Goal: Complete application form: Complete application form

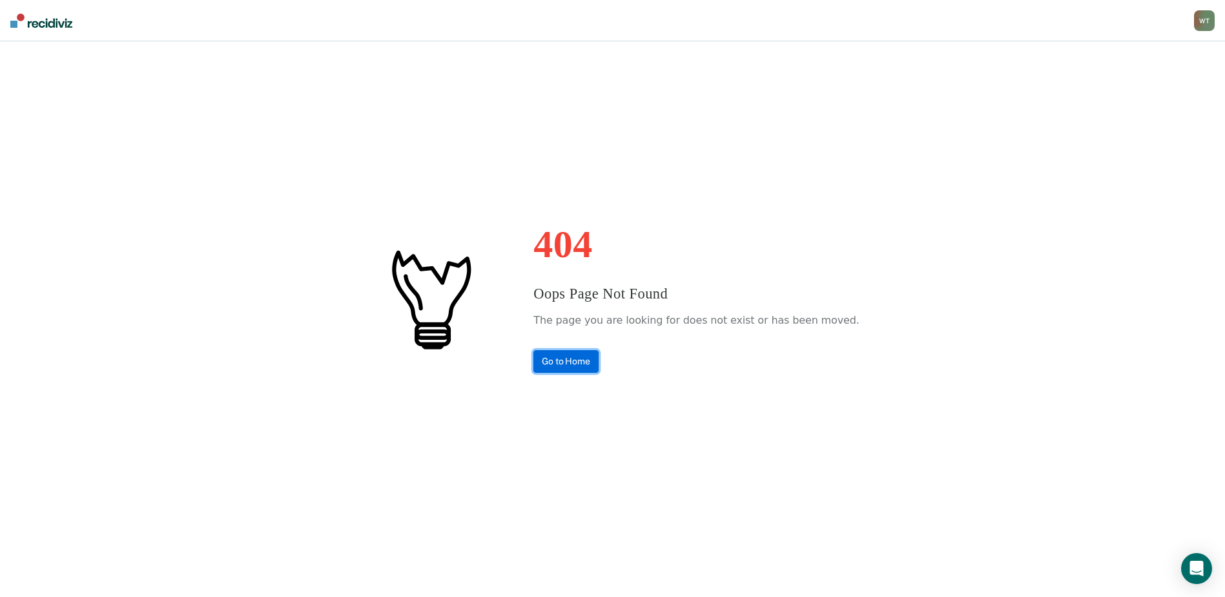
click at [574, 364] on link "Go to Home" at bounding box center [565, 361] width 65 height 23
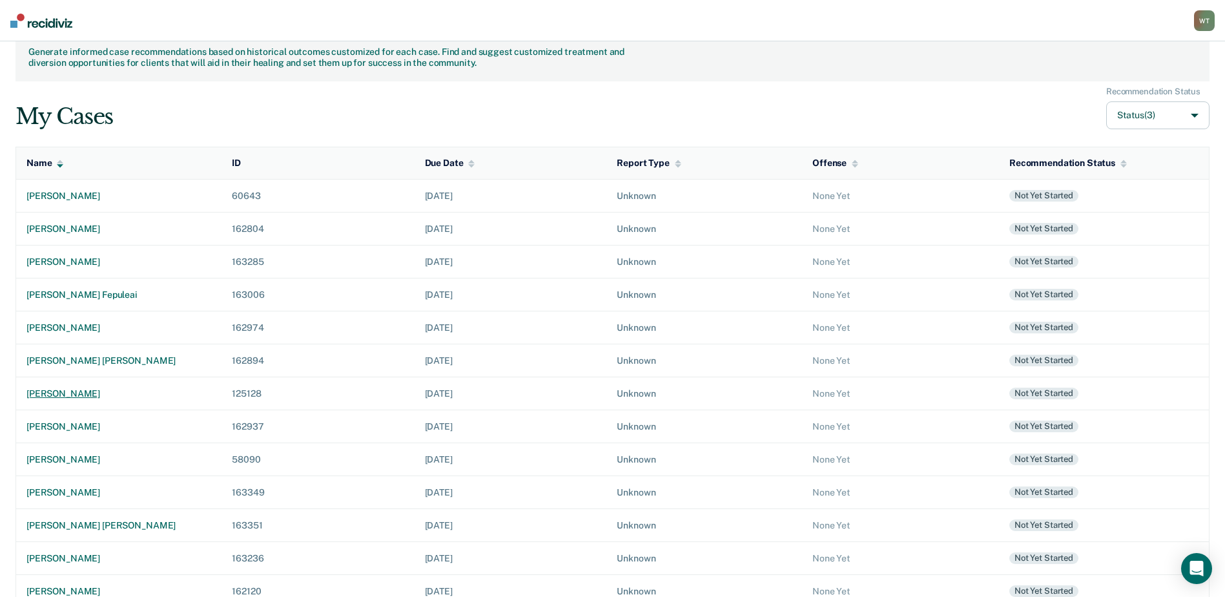
scroll to position [65, 0]
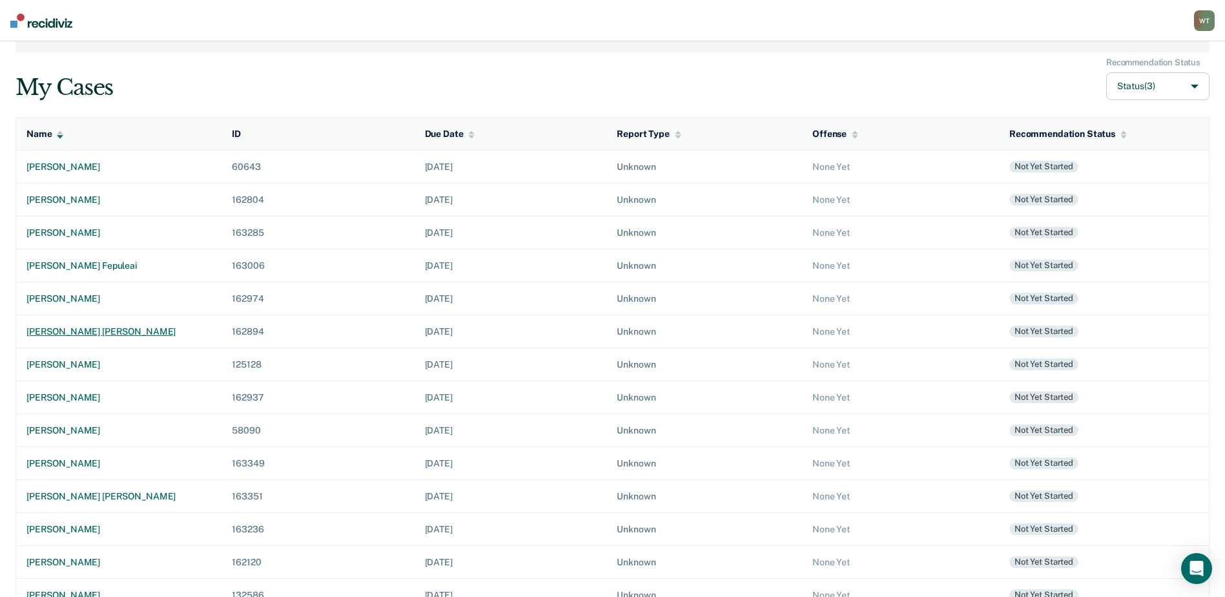
click at [85, 334] on div "braden vern jesser" at bounding box center [118, 331] width 185 height 11
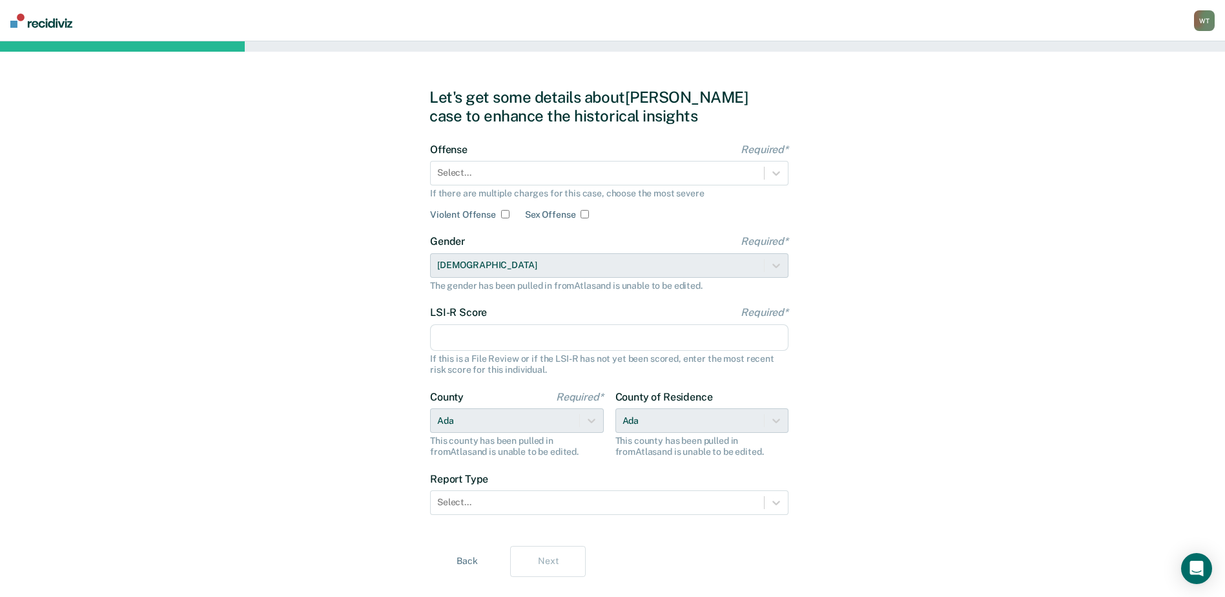
drag, startPoint x: 775, startPoint y: 173, endPoint x: 731, endPoint y: 189, distance: 47.4
click at [776, 173] on icon at bounding box center [776, 173] width 13 height 13
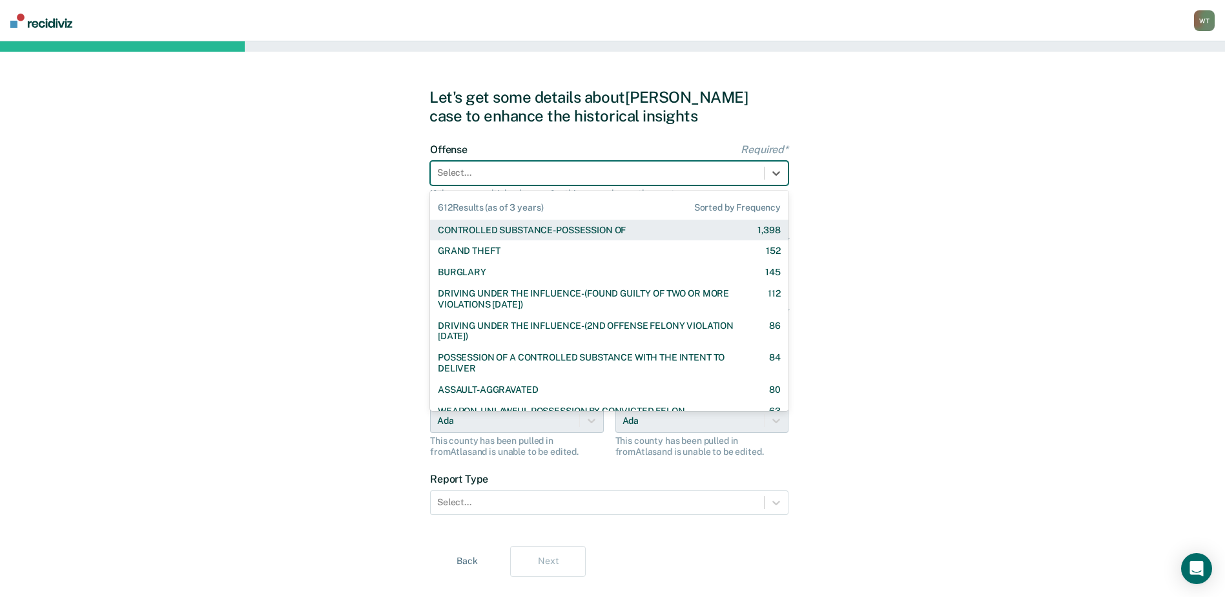
click at [516, 230] on div "CONTROLLED SUBSTANCE-POSSESSION OF" at bounding box center [532, 230] width 188 height 11
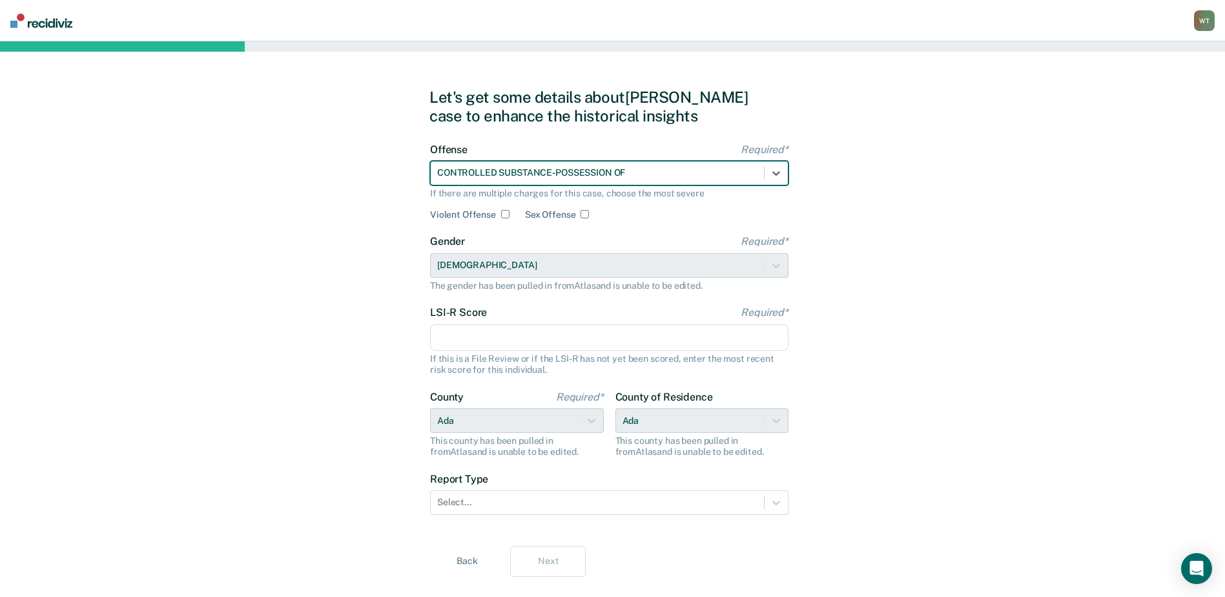
drag, startPoint x: 473, startPoint y: 345, endPoint x: 467, endPoint y: 341, distance: 7.0
click at [473, 345] on input "LSI-R Score Required*" at bounding box center [609, 337] width 358 height 27
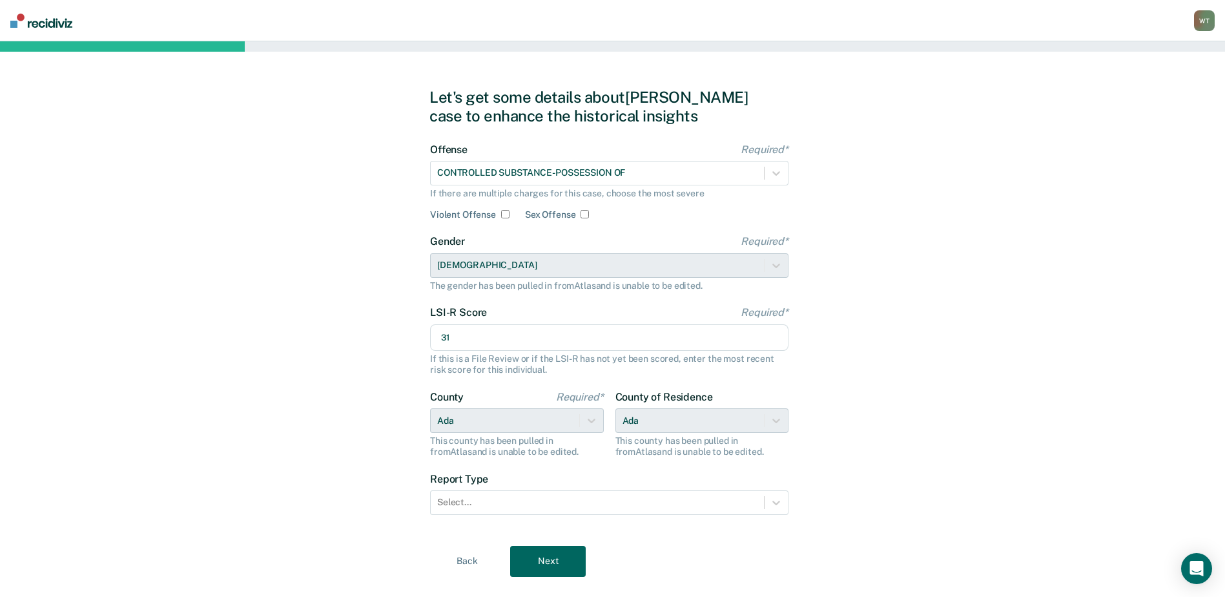
type input "31"
click at [655, 314] on label "LSI-R Score Required*" at bounding box center [609, 312] width 358 height 12
click at [655, 324] on input "31" at bounding box center [609, 337] width 358 height 27
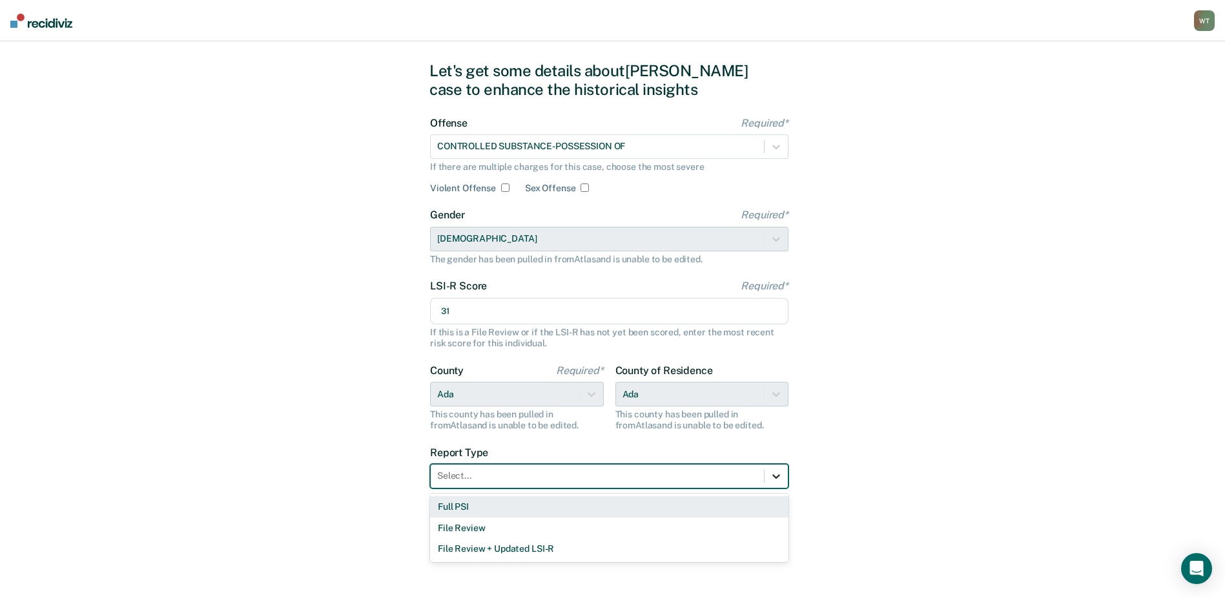
click at [773, 476] on icon at bounding box center [776, 475] width 13 height 13
click at [466, 501] on div "Full PSI" at bounding box center [609, 506] width 358 height 21
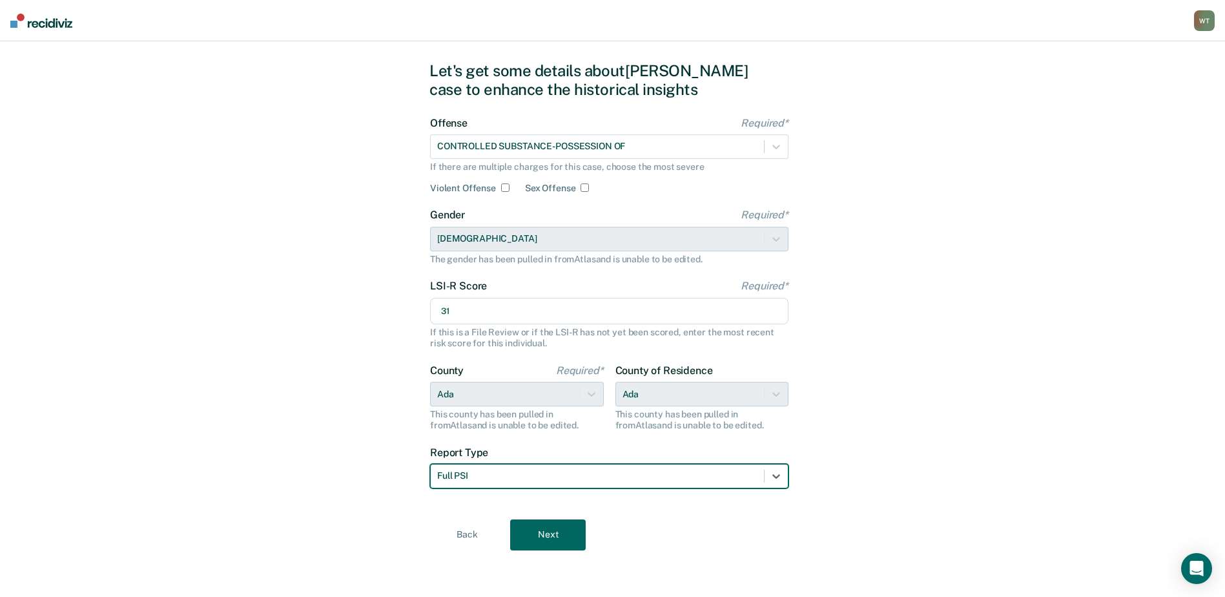
click at [552, 537] on button "Next" at bounding box center [548, 534] width 76 height 31
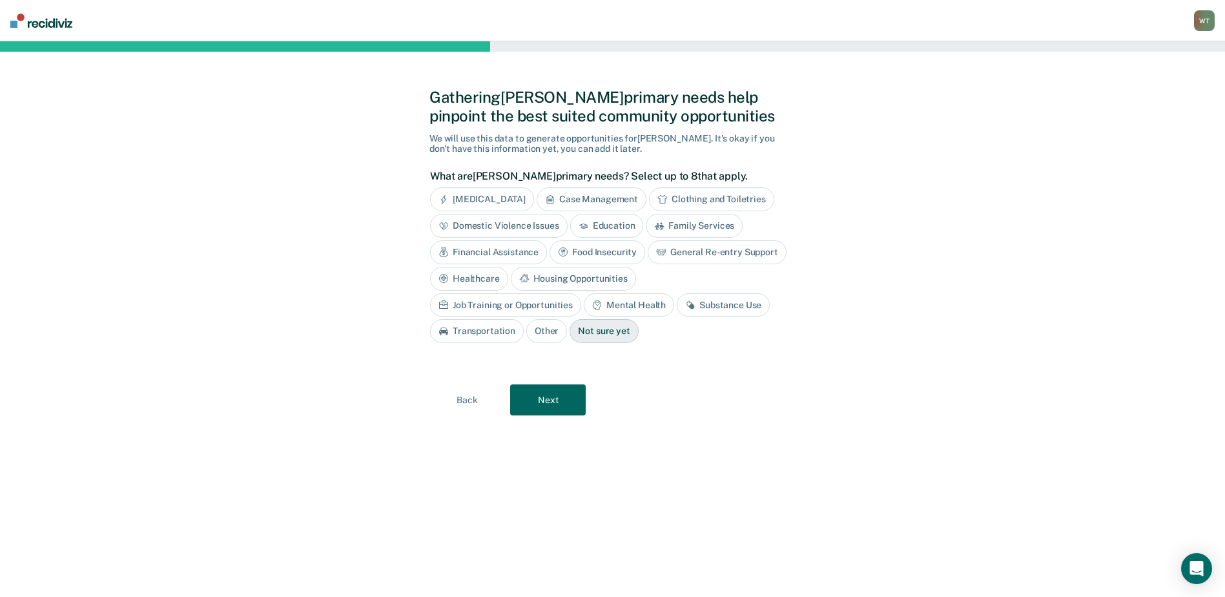
scroll to position [0, 0]
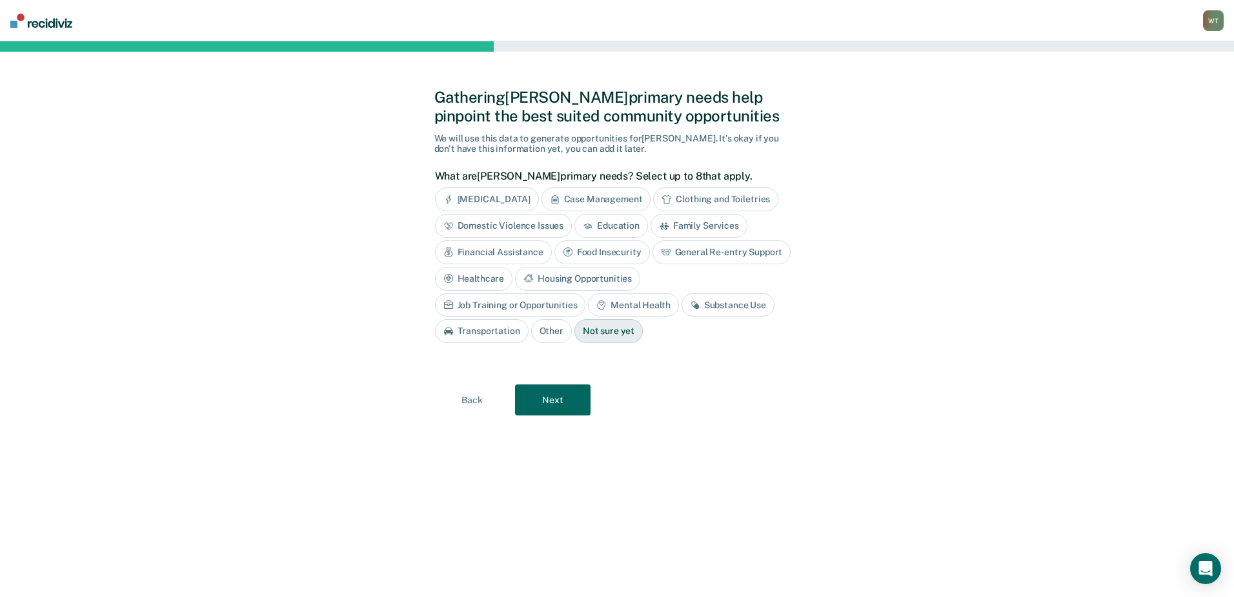
click at [588, 305] on div "Mental Health" at bounding box center [633, 305] width 90 height 24
click at [697, 311] on div "Substance Use" at bounding box center [743, 305] width 93 height 24
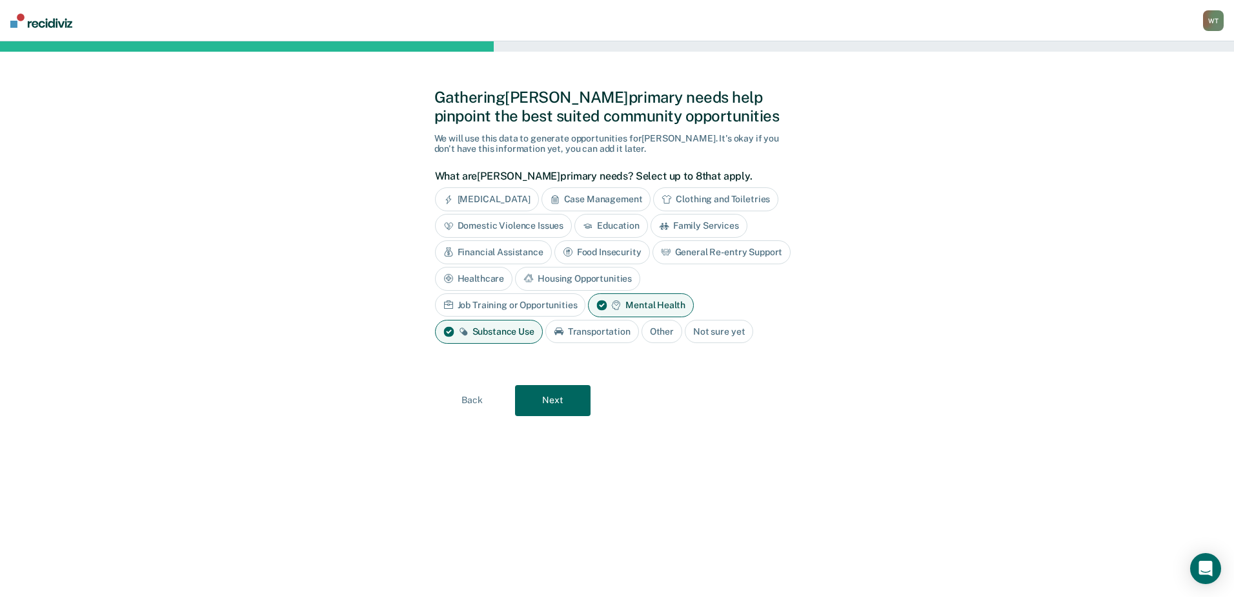
click at [569, 408] on button "Next" at bounding box center [553, 400] width 76 height 31
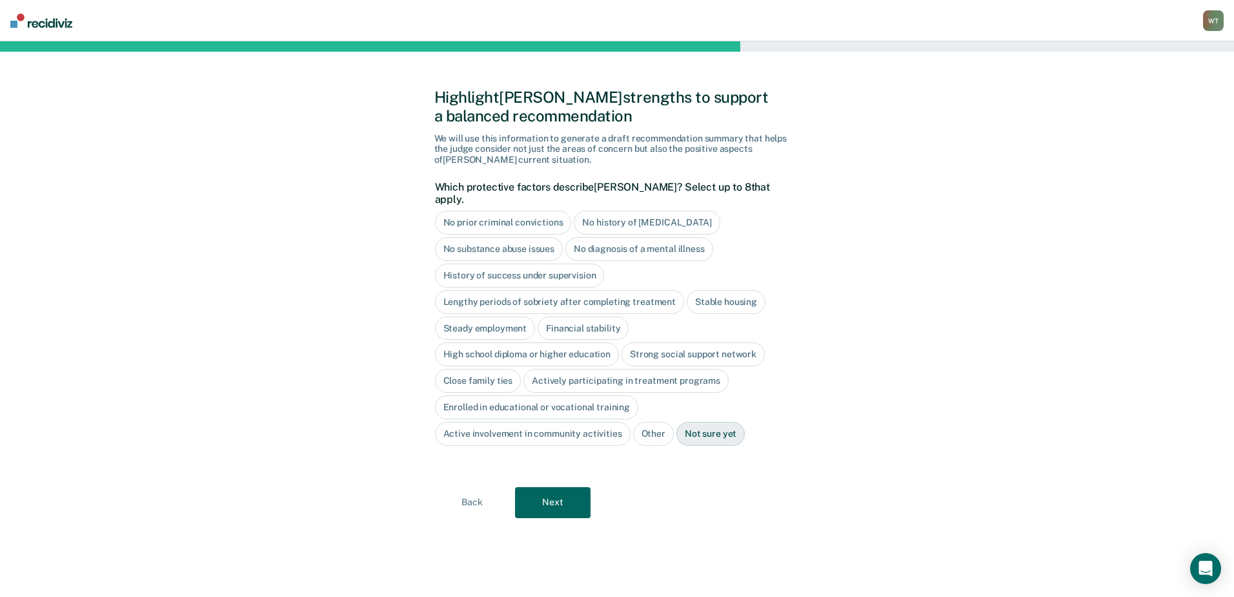
click at [476, 369] on div "Close family ties" at bounding box center [478, 381] width 87 height 24
click at [576, 342] on div "High school diploma or higher education" at bounding box center [527, 354] width 185 height 24
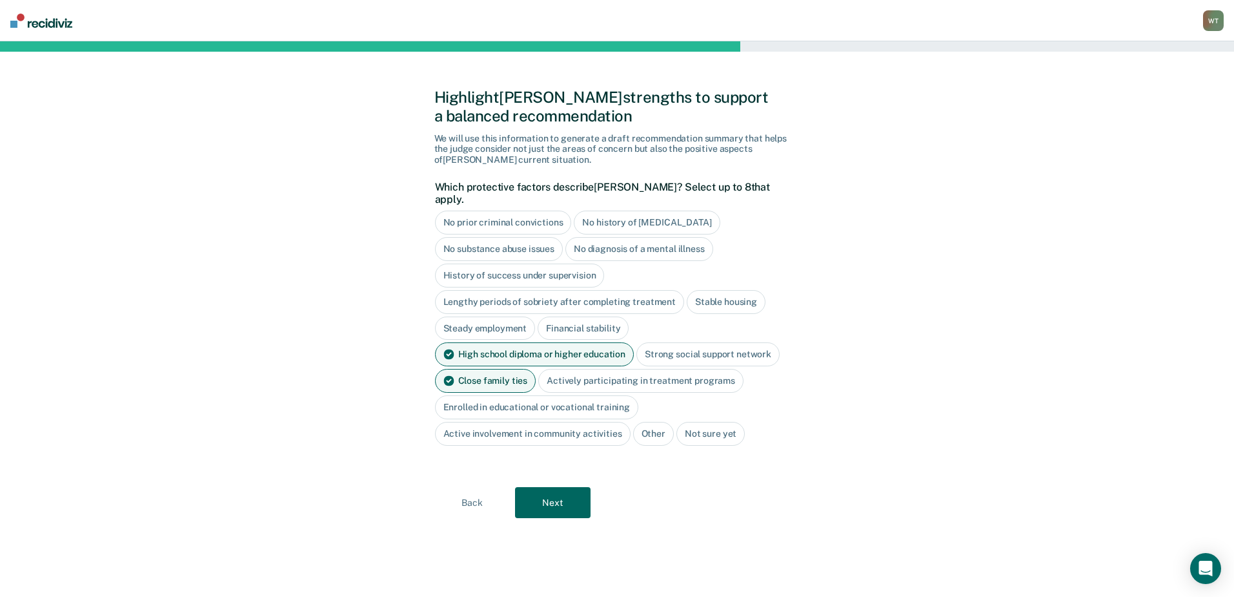
click at [729, 290] on div "Stable housing" at bounding box center [726, 302] width 79 height 24
click at [551, 487] on button "Next" at bounding box center [553, 502] width 76 height 31
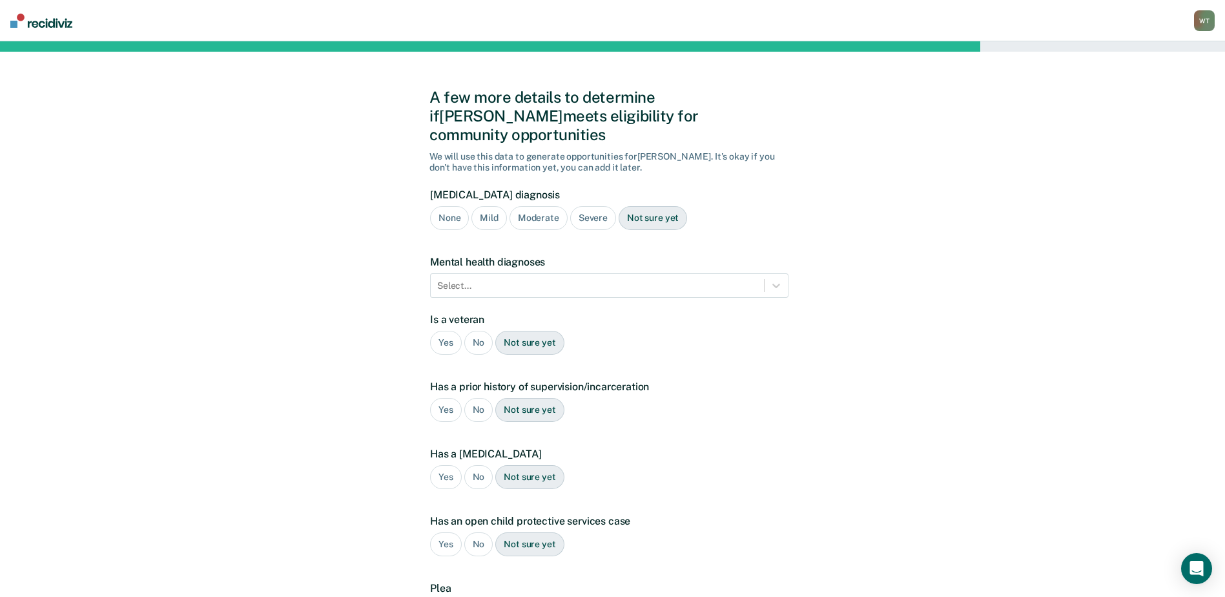
click at [592, 206] on div "Severe" at bounding box center [593, 218] width 46 height 24
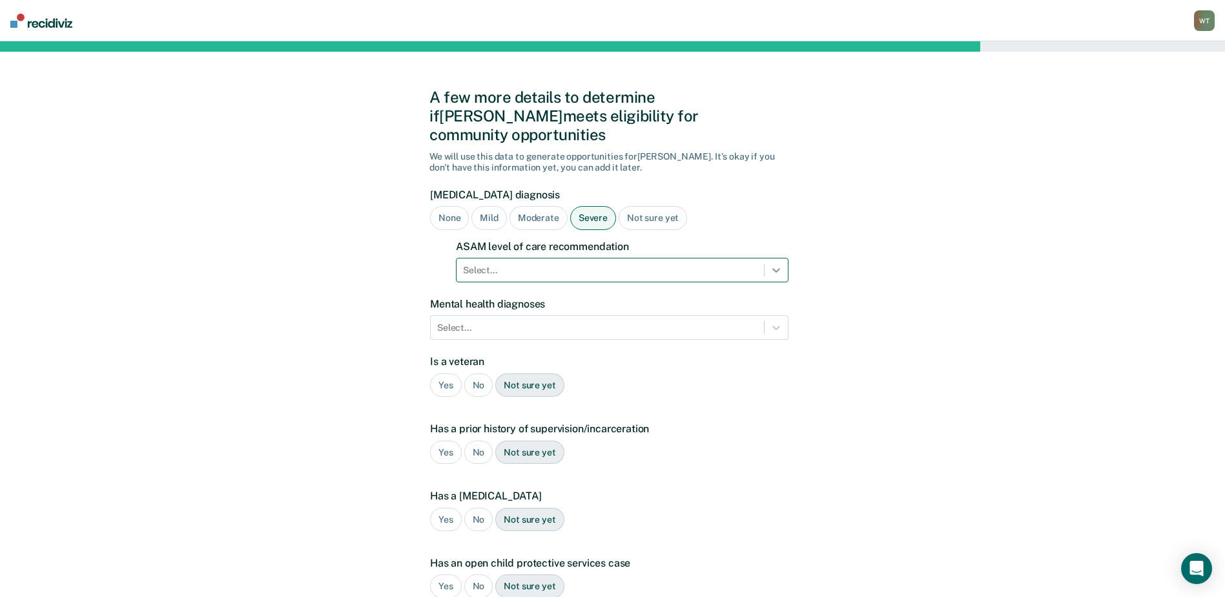
click at [773, 268] on icon at bounding box center [776, 270] width 8 height 5
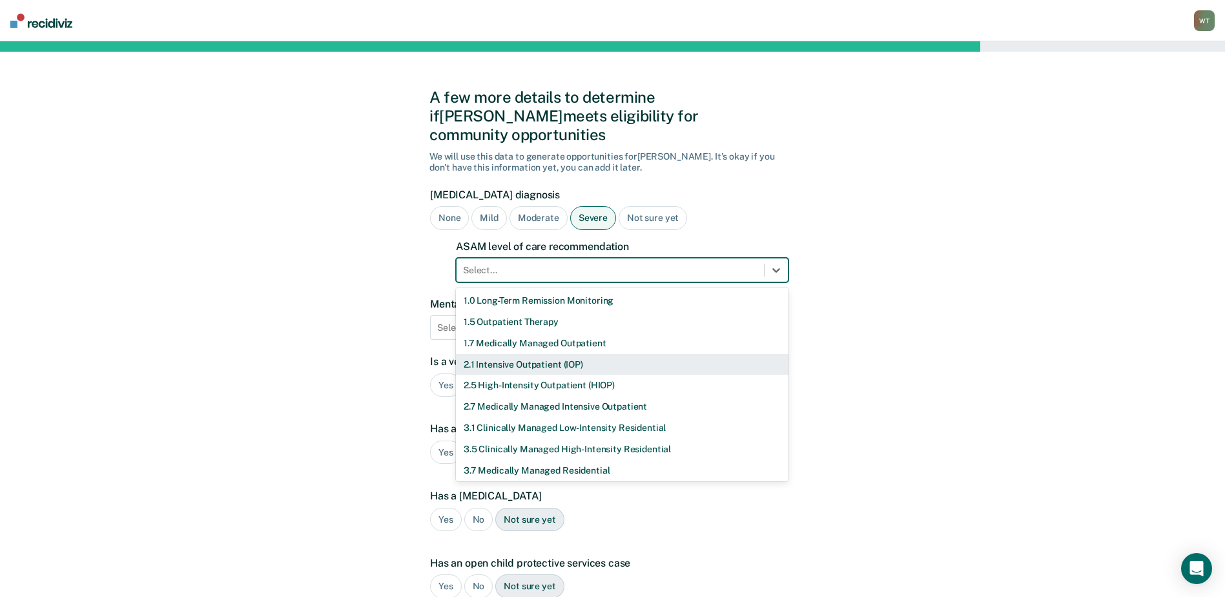
click at [524, 354] on div "2.1 Intensive Outpatient (IOP)" at bounding box center [622, 364] width 333 height 21
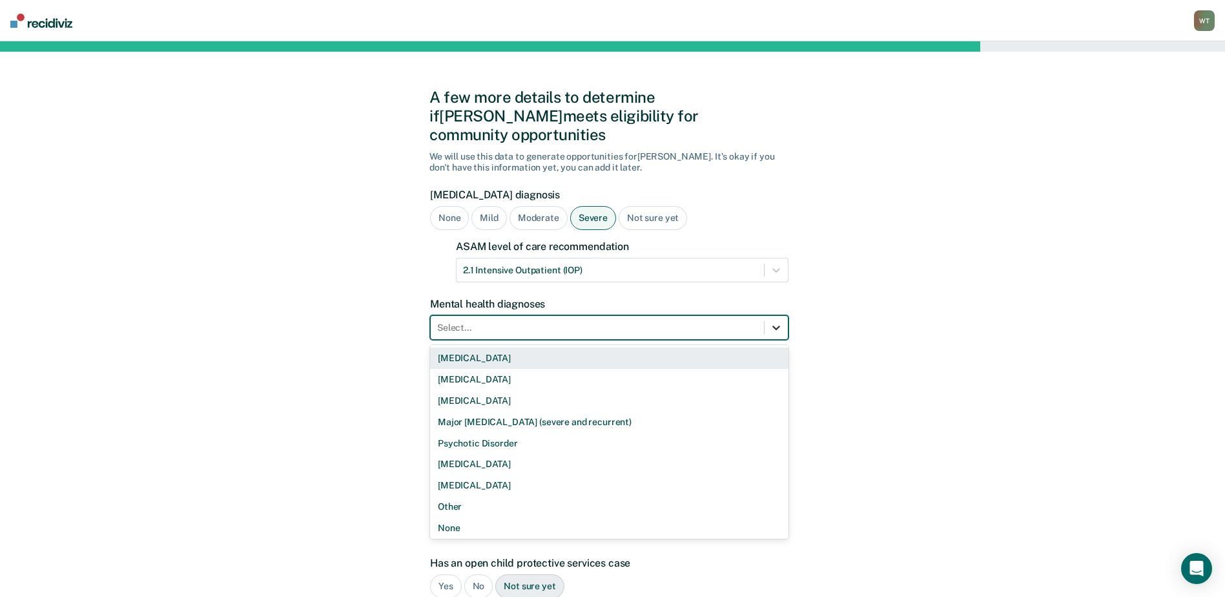
click at [777, 321] on icon at bounding box center [776, 327] width 13 height 13
click at [493, 347] on div "Bipolar Disorder" at bounding box center [609, 357] width 358 height 21
click at [613, 321] on div at bounding box center [632, 328] width 204 height 14
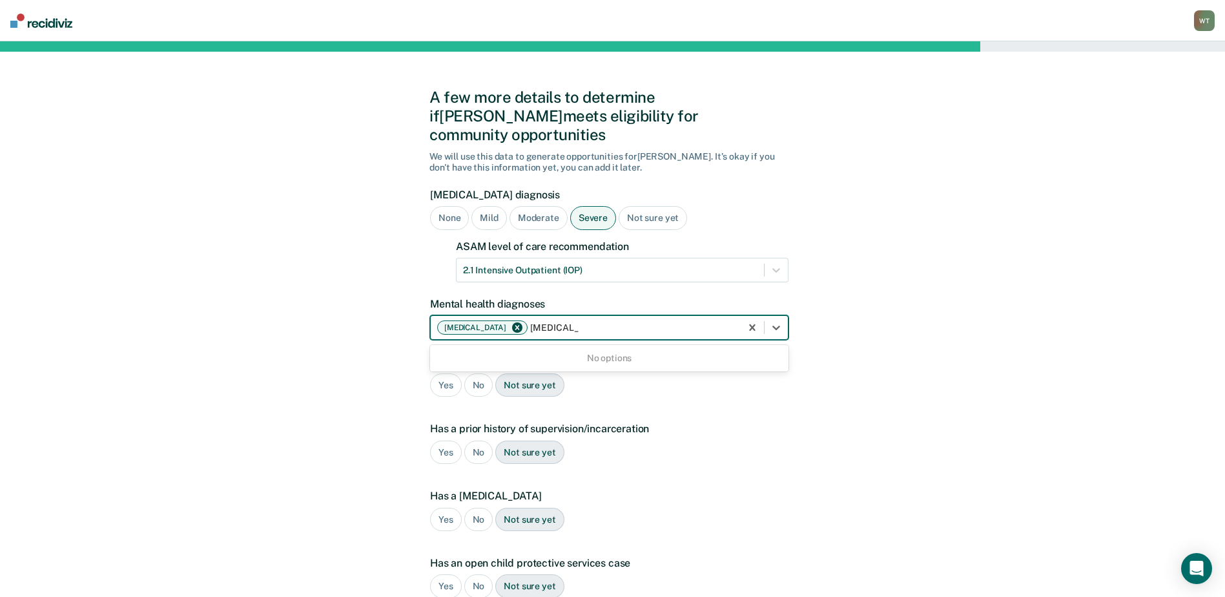
type input "depression"
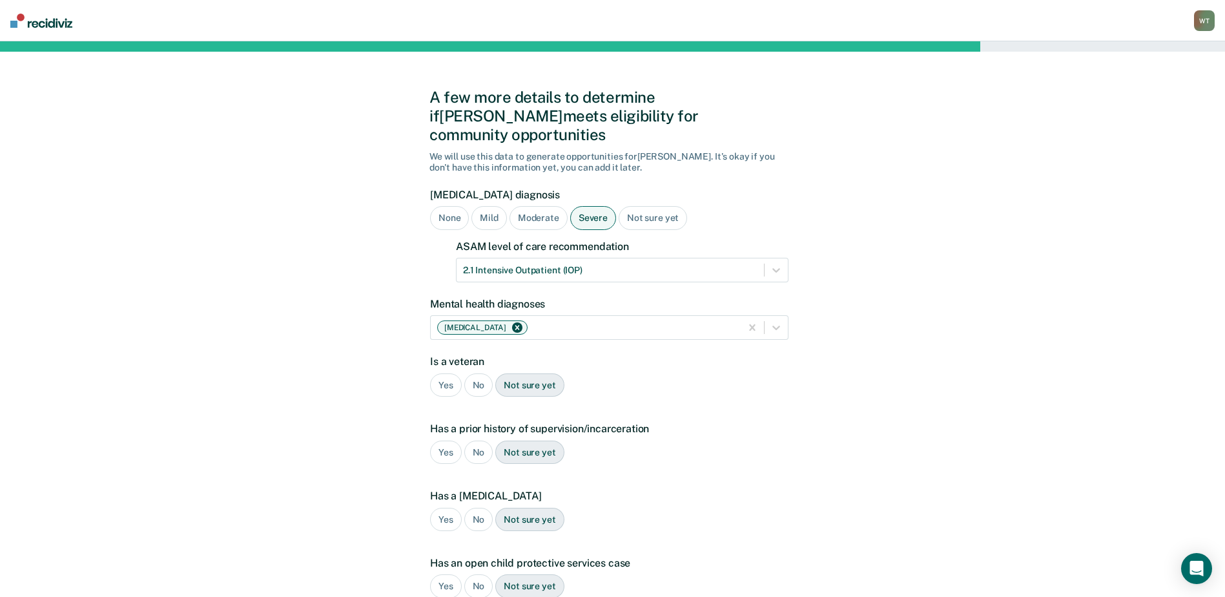
drag, startPoint x: 799, startPoint y: 491, endPoint x: 795, endPoint y: 475, distance: 16.8
click at [795, 475] on div "A few more details to determine if Braden meets eligibility for community oppor…" at bounding box center [612, 412] width 1225 height 742
click at [776, 321] on icon at bounding box center [776, 327] width 13 height 13
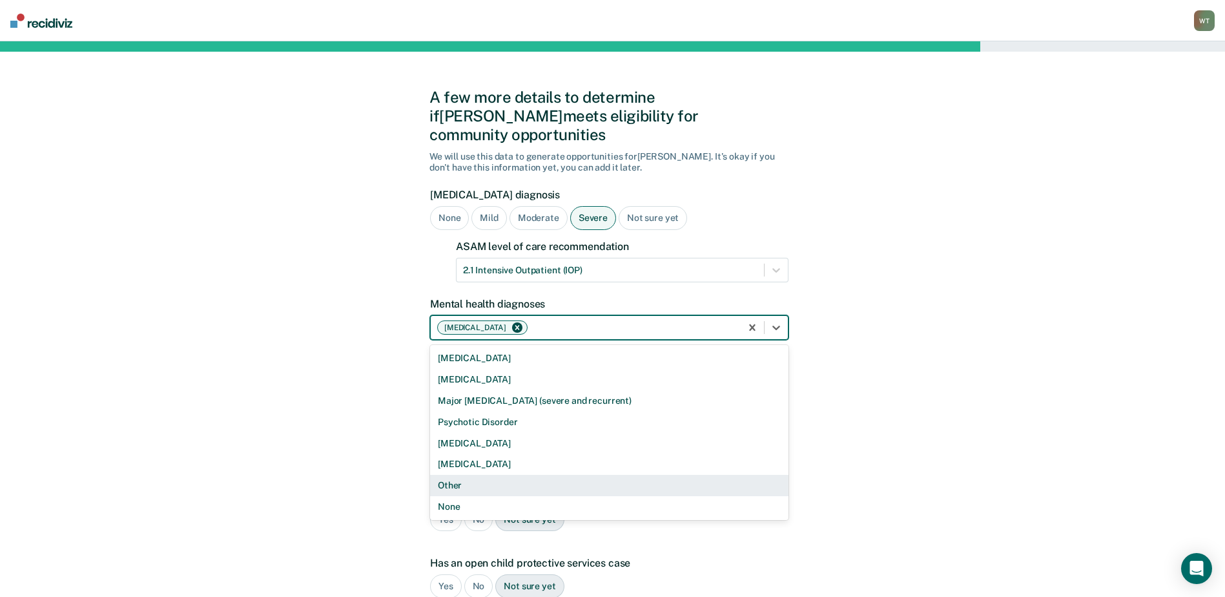
click at [445, 475] on div "Other" at bounding box center [609, 485] width 358 height 21
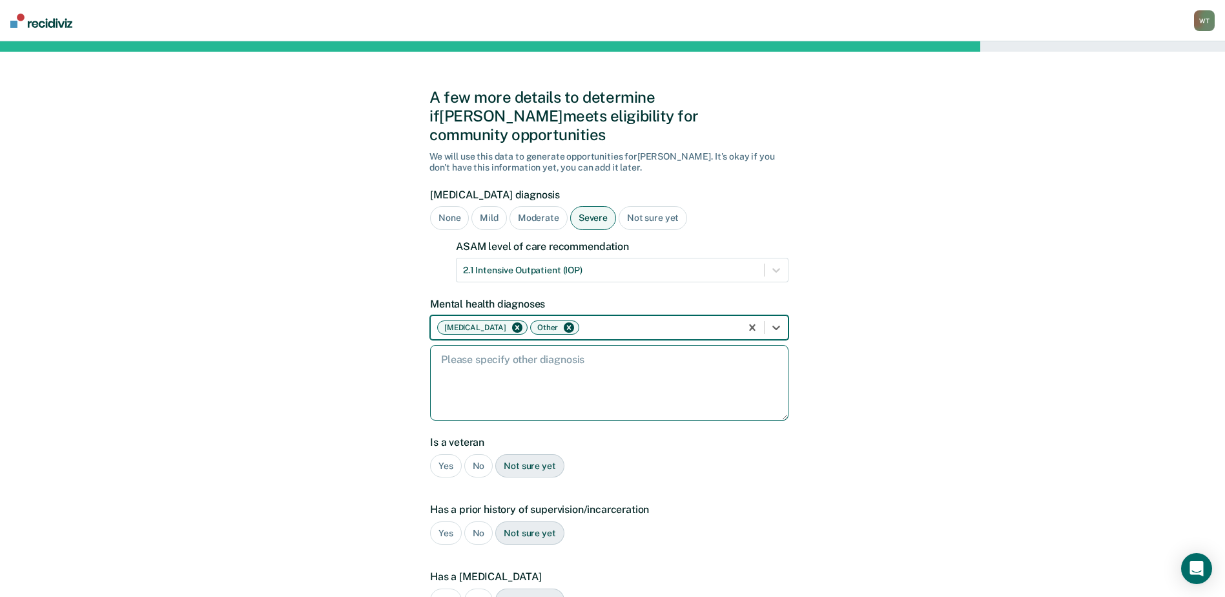
click at [514, 345] on textarea at bounding box center [609, 383] width 358 height 76
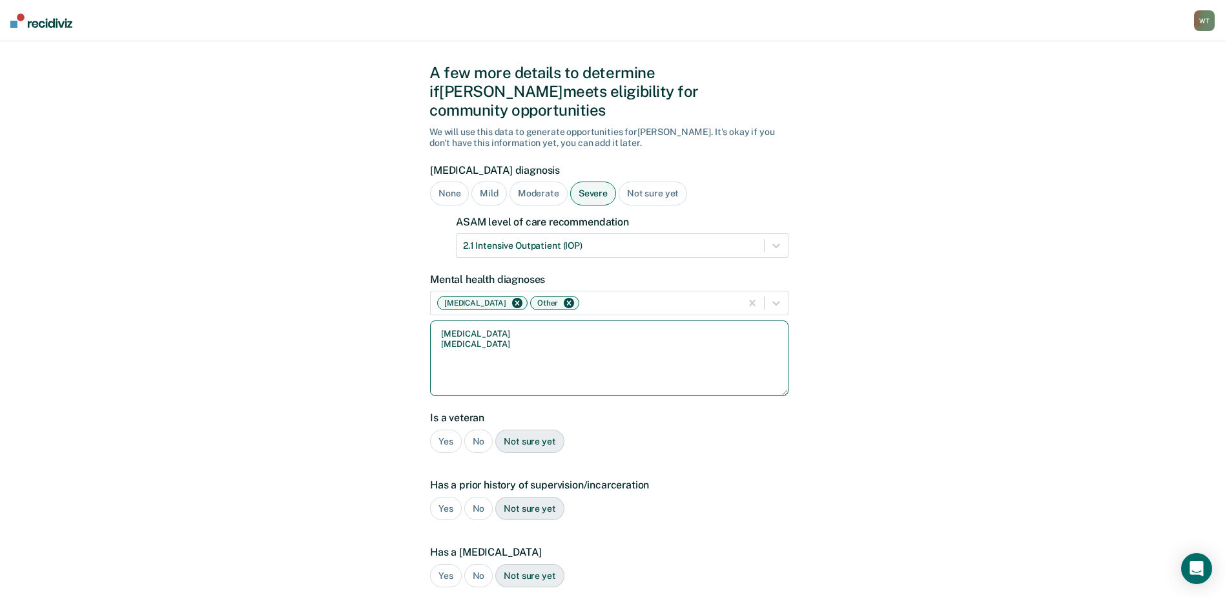
scroll to position [65, 0]
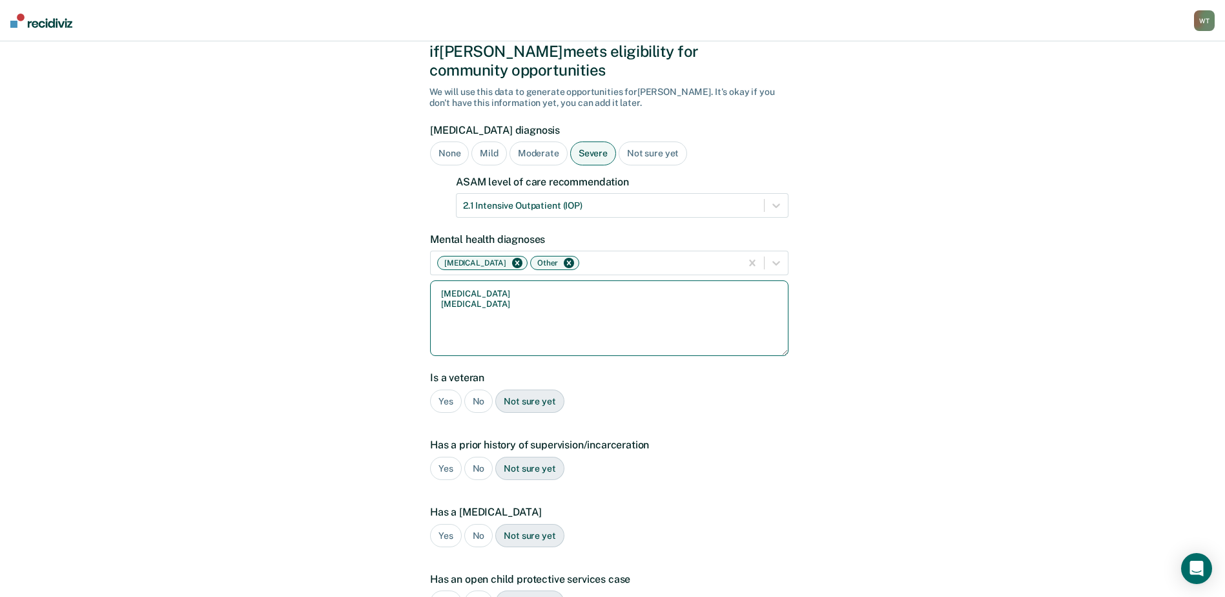
type textarea "depression PTSD"
click at [474, 389] on div "No" at bounding box center [478, 401] width 29 height 24
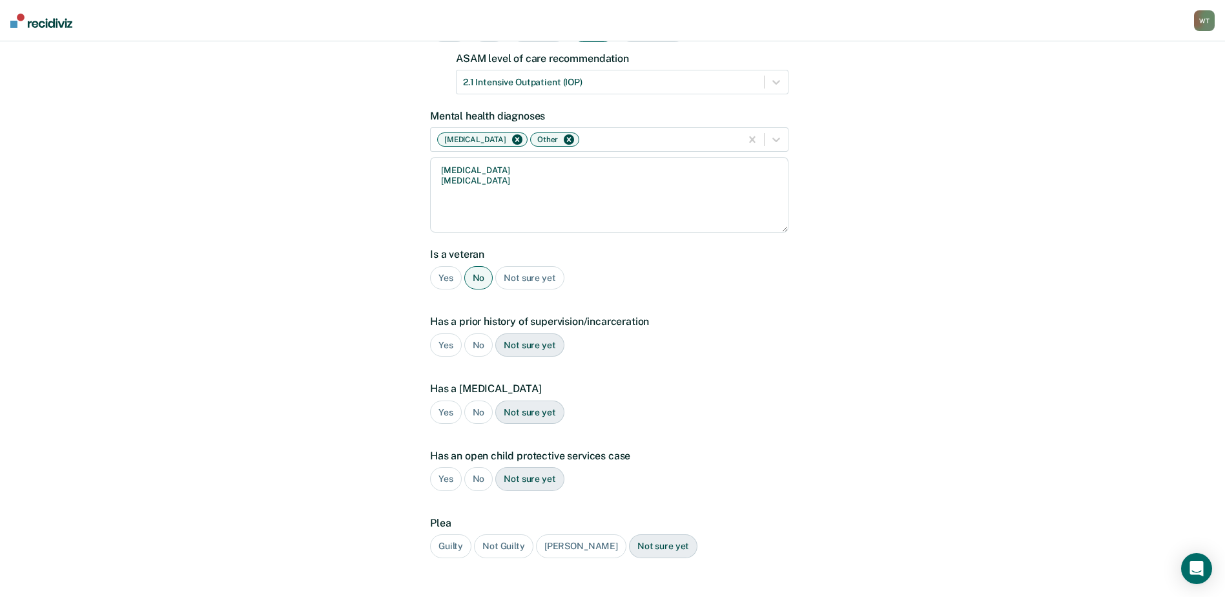
scroll to position [194, 0]
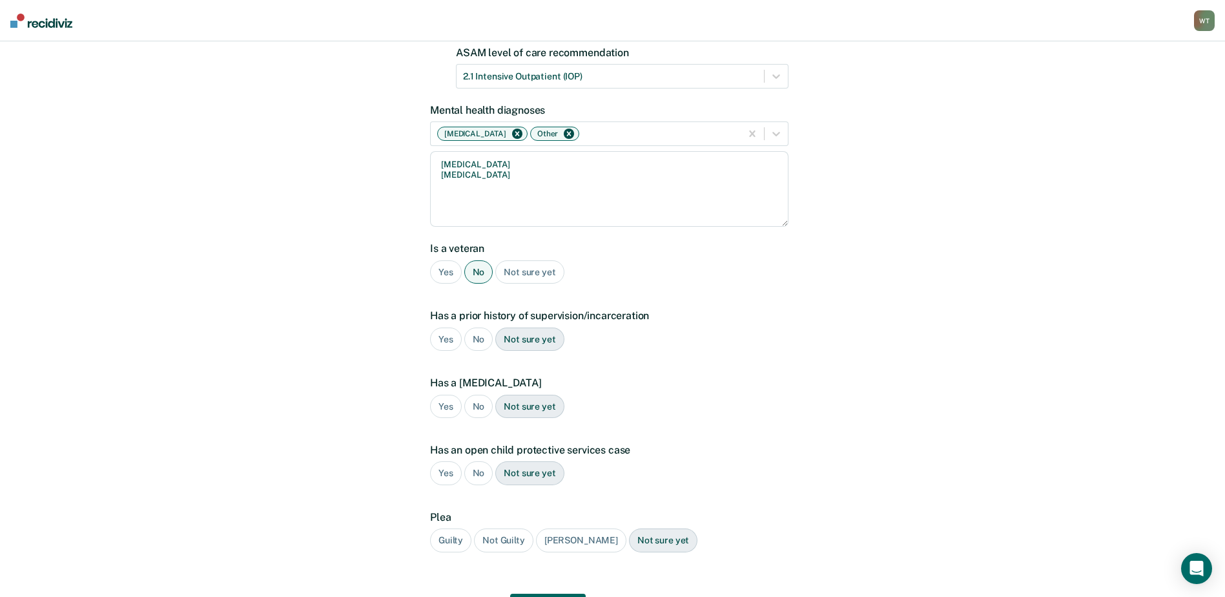
click at [445, 327] on div "Yes" at bounding box center [446, 339] width 32 height 24
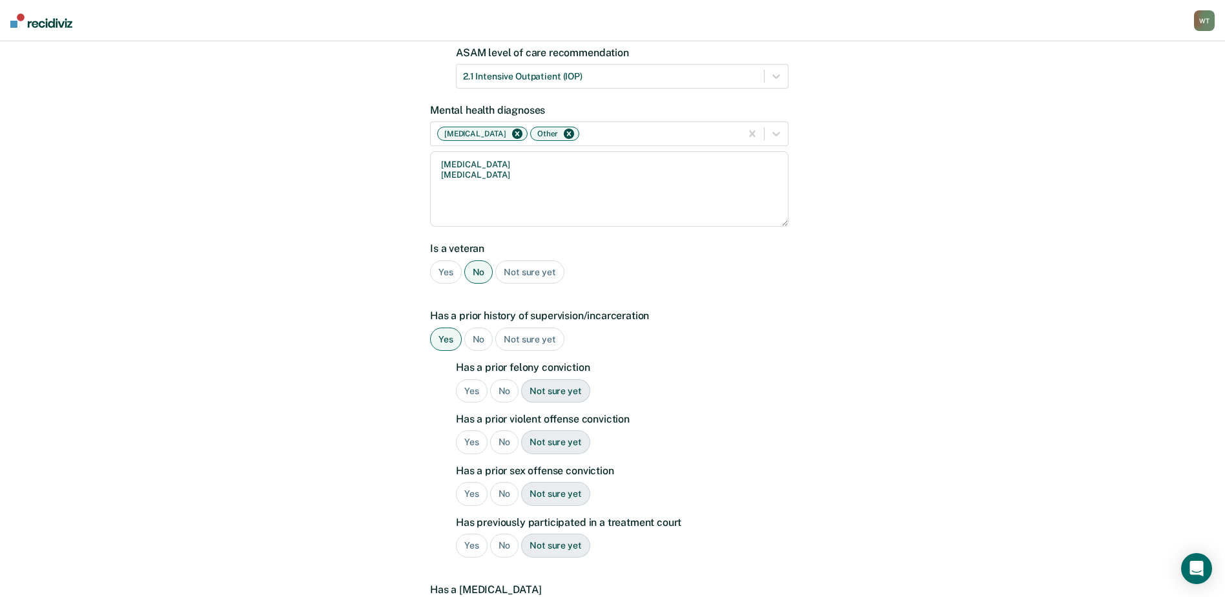
click at [466, 379] on div "Yes" at bounding box center [472, 391] width 32 height 24
click at [506, 430] on div "No" at bounding box center [504, 442] width 29 height 24
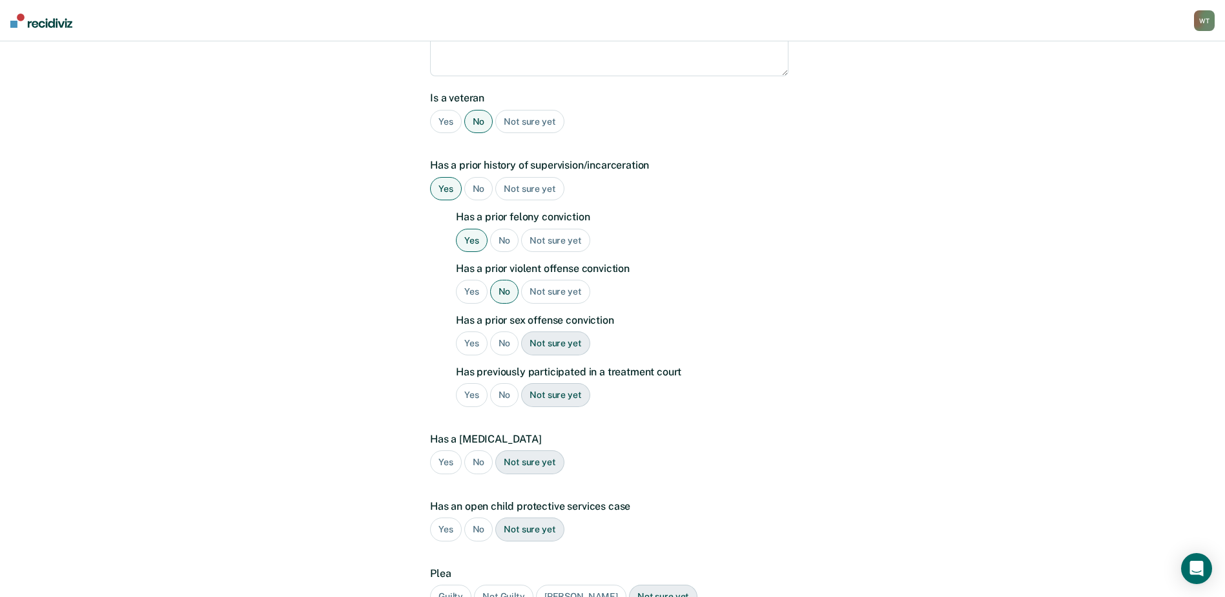
scroll to position [387, 0]
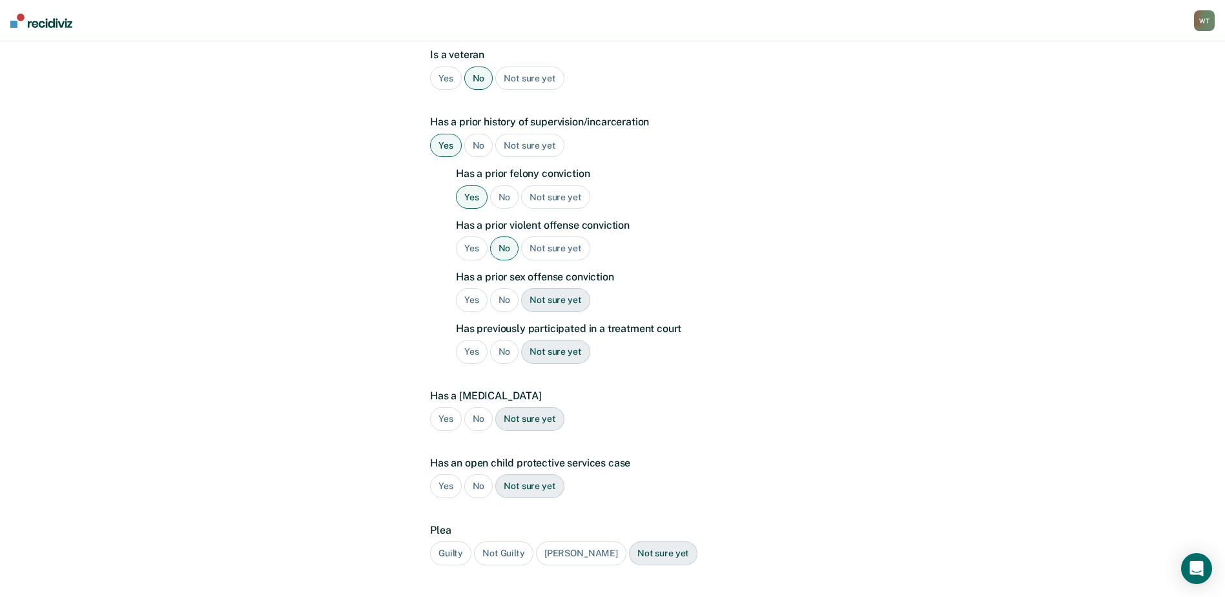
click at [504, 288] on div "No" at bounding box center [504, 300] width 29 height 24
click at [509, 340] on div "No" at bounding box center [504, 352] width 29 height 24
click at [476, 407] on div "No" at bounding box center [478, 419] width 29 height 24
click at [475, 474] on div "No" at bounding box center [478, 486] width 29 height 24
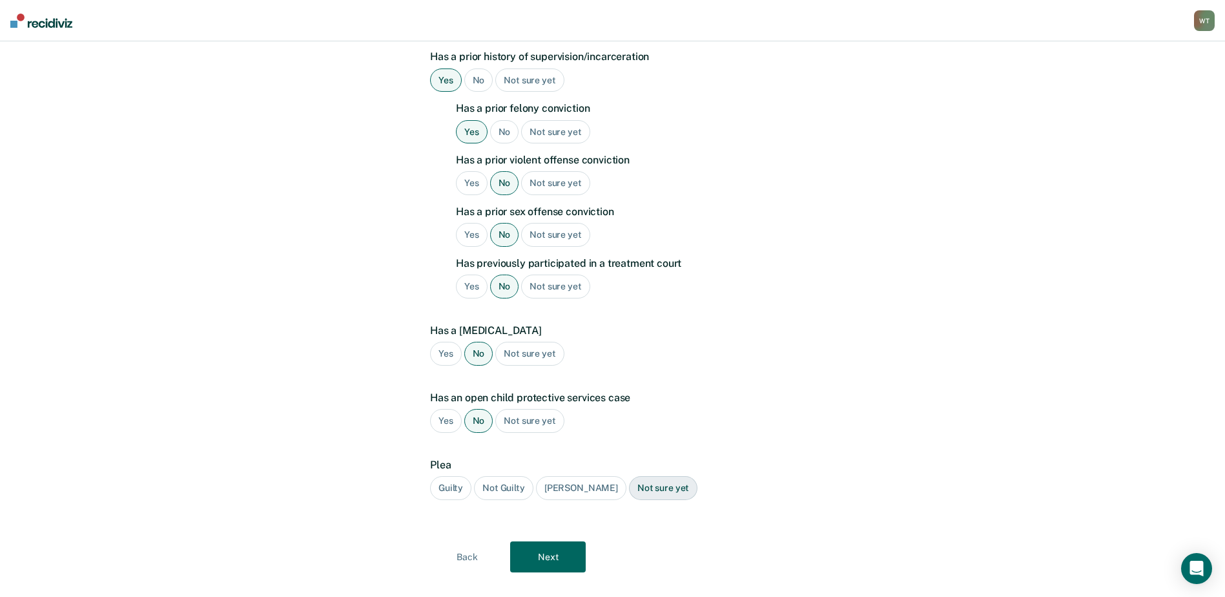
scroll to position [456, 0]
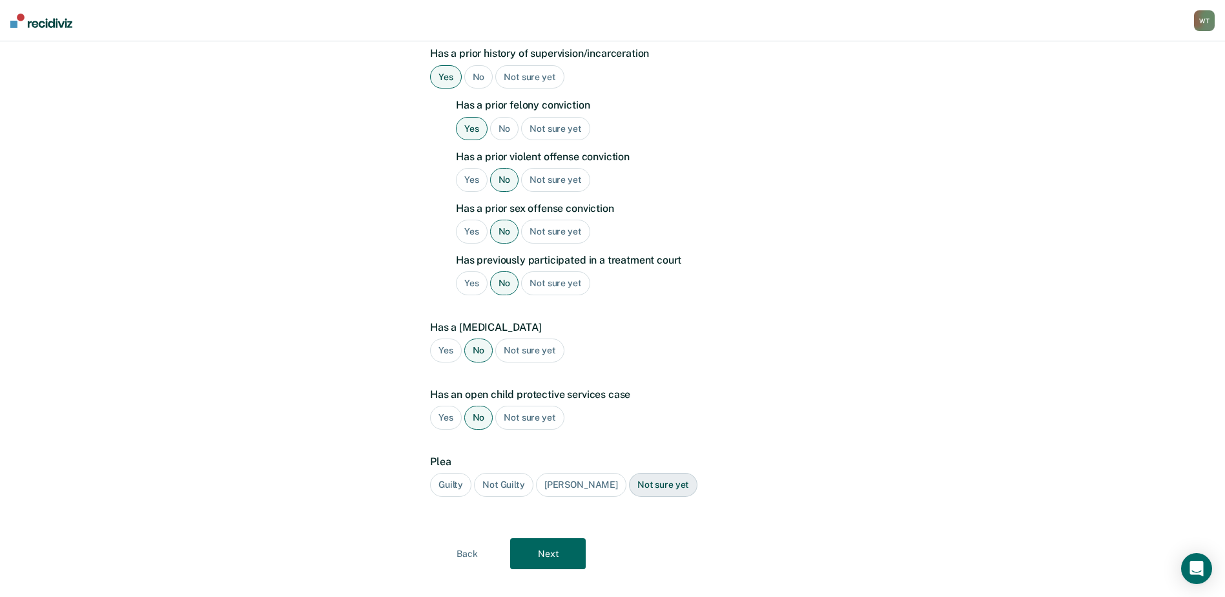
click at [447, 473] on div "Guilty" at bounding box center [450, 485] width 41 height 24
click at [536, 538] on button "Next" at bounding box center [548, 553] width 76 height 31
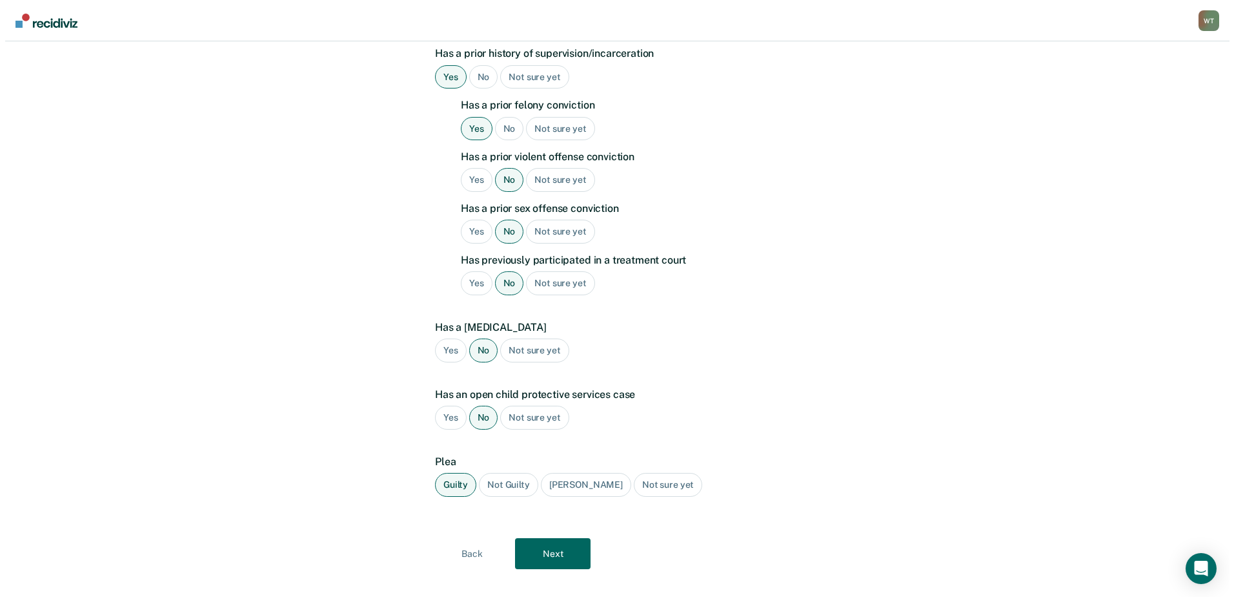
scroll to position [0, 0]
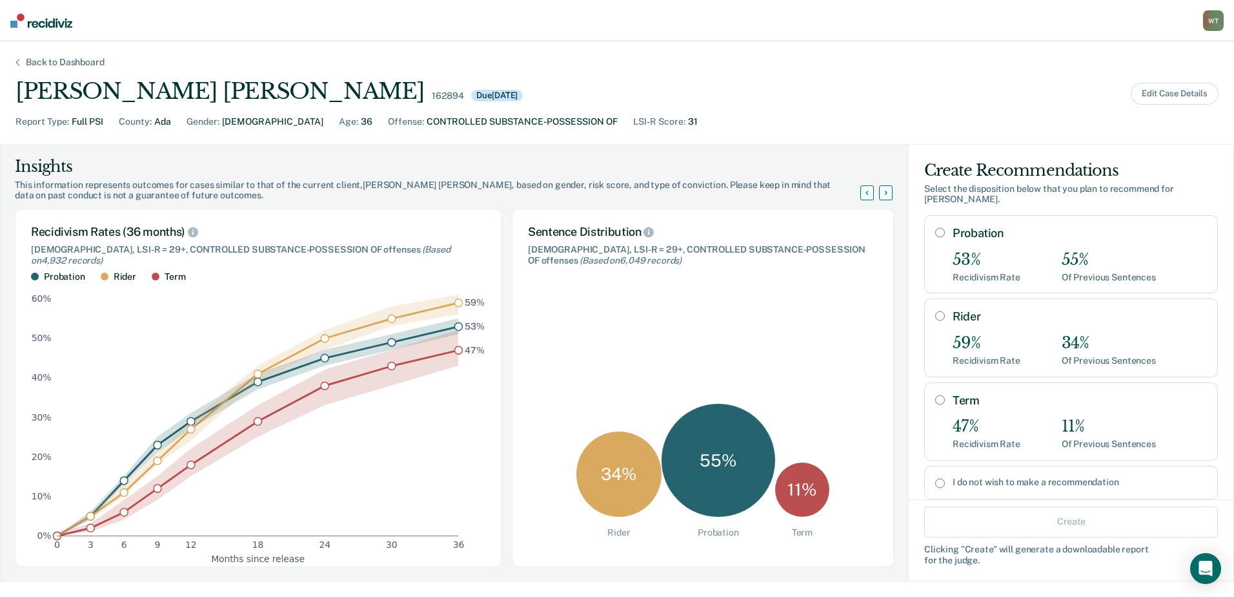
click at [936, 227] on input "Probation" at bounding box center [941, 232] width 10 height 10
radio input "true"
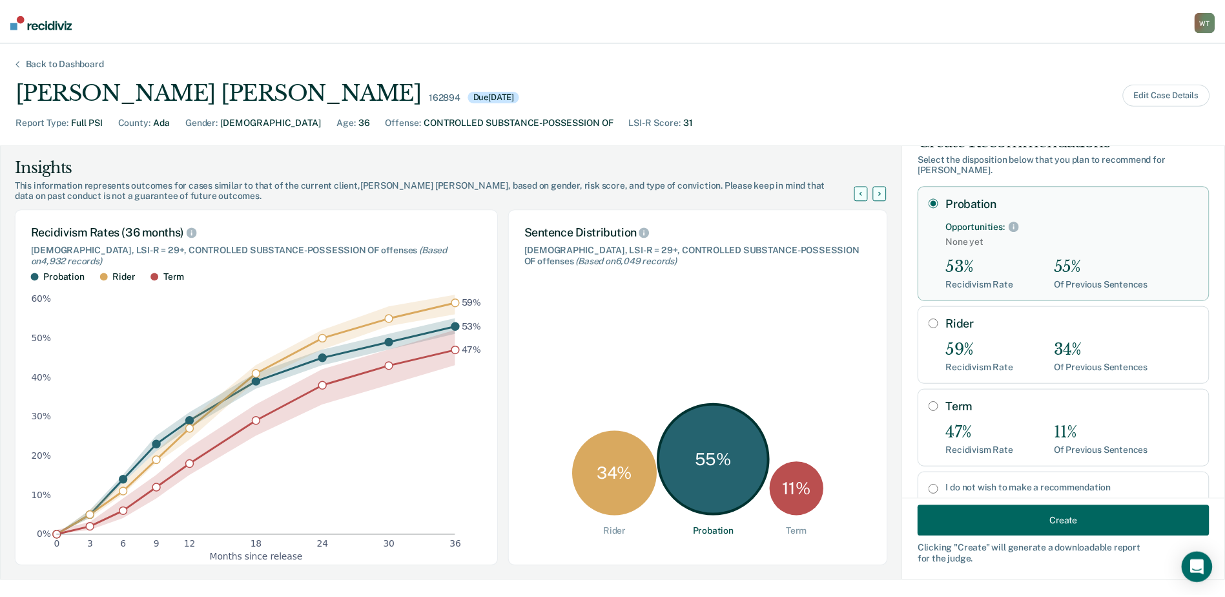
scroll to position [59, 0]
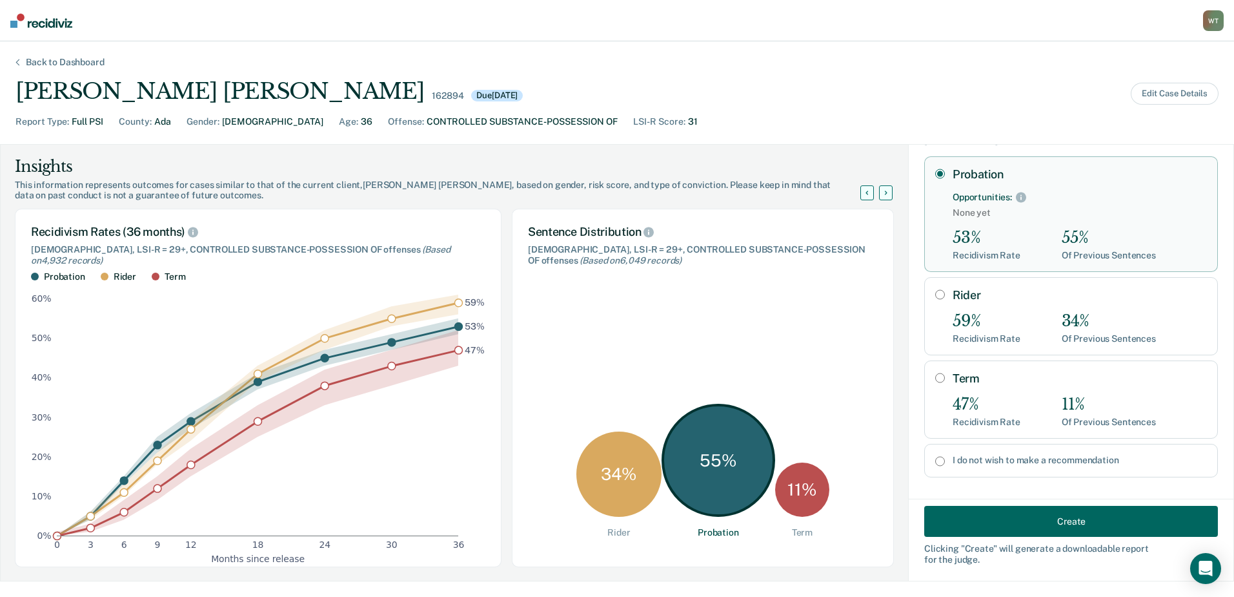
click at [1027, 513] on button "Create" at bounding box center [1072, 521] width 294 height 31
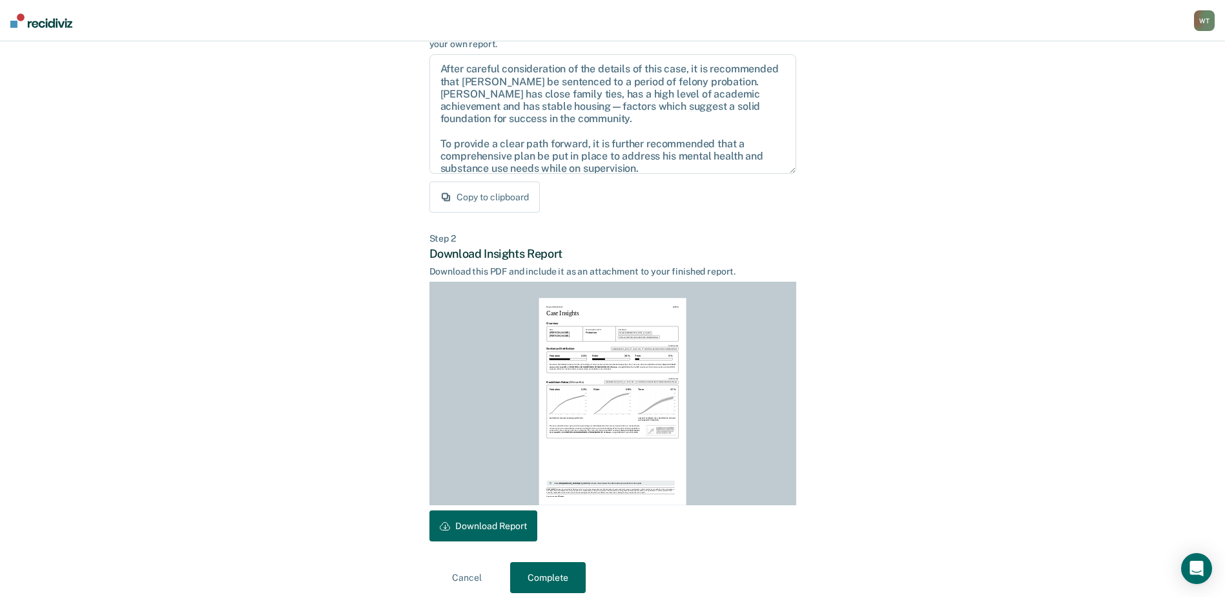
scroll to position [129, 0]
drag, startPoint x: 494, startPoint y: 518, endPoint x: 675, endPoint y: 498, distance: 181.8
click at [496, 518] on button "Download Report" at bounding box center [483, 524] width 108 height 31
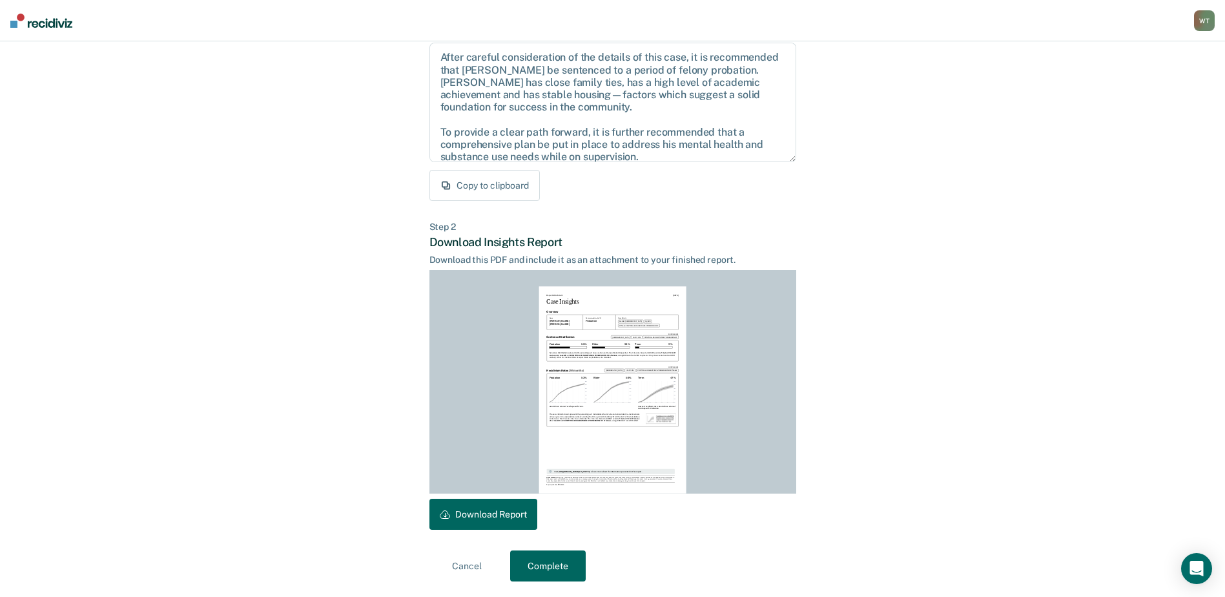
click at [564, 563] on button "Complete" at bounding box center [548, 565] width 76 height 31
